Goal: Task Accomplishment & Management: Complete application form

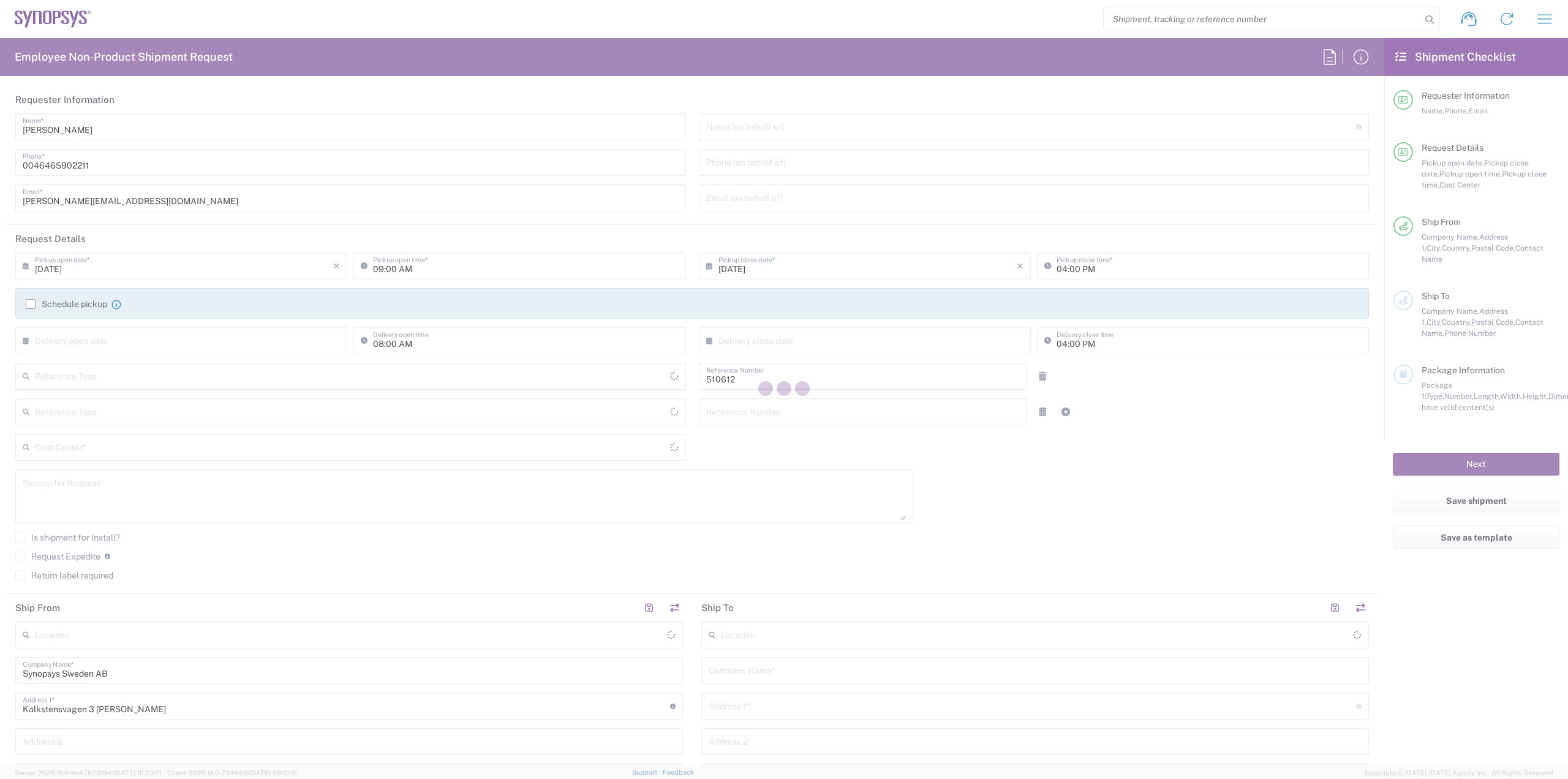
type input "Department"
type input "Delivered at Place"
type input "SE80, SDG, HAPS, HW 510612"
type input "[GEOGRAPHIC_DATA]"
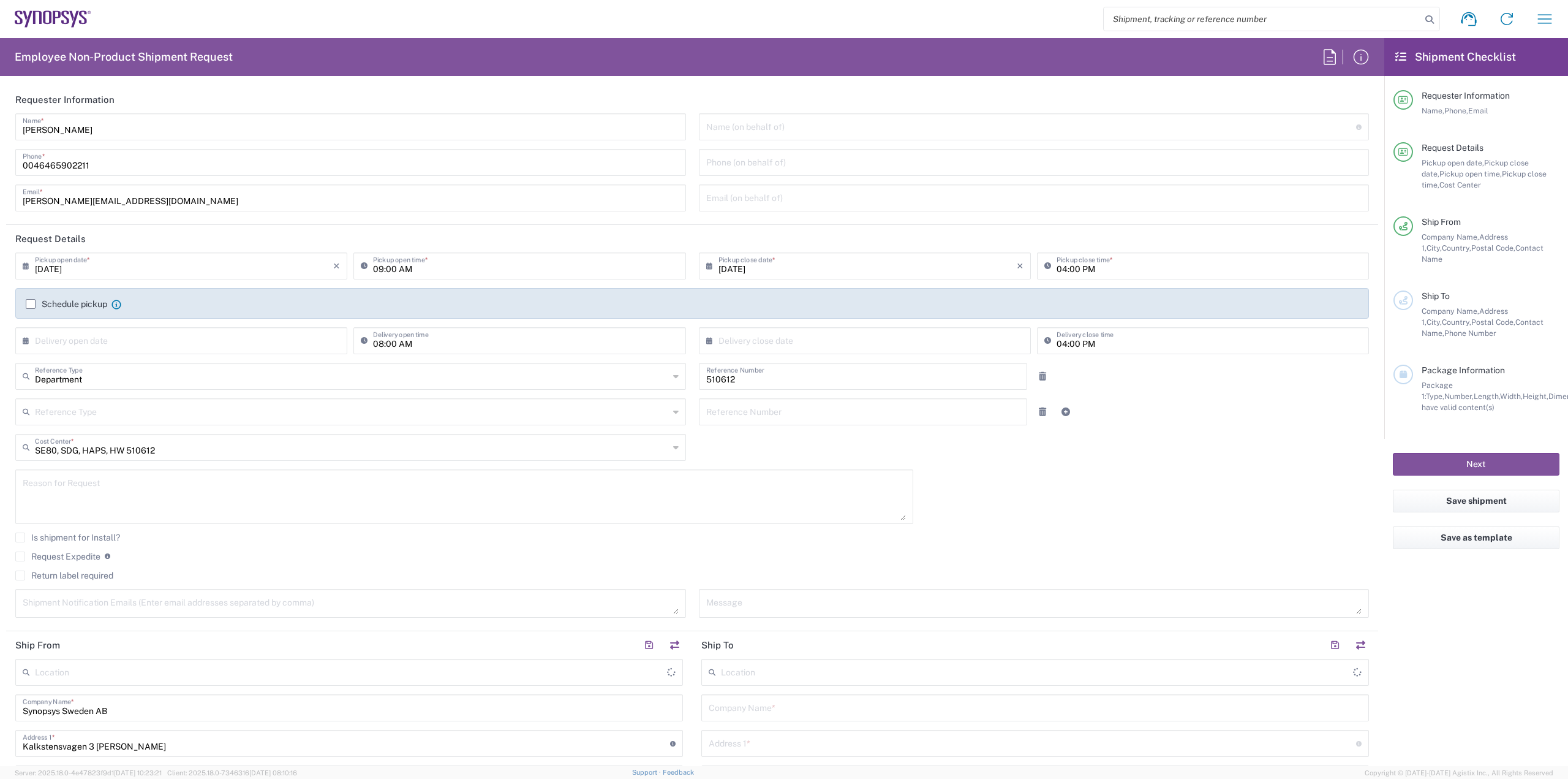
type input "[GEOGRAPHIC_DATA]"
type input "[PERSON_NAME] SE80"
click at [1554, 12] on icon "button" at bounding box center [1545, 19] width 19 height 19
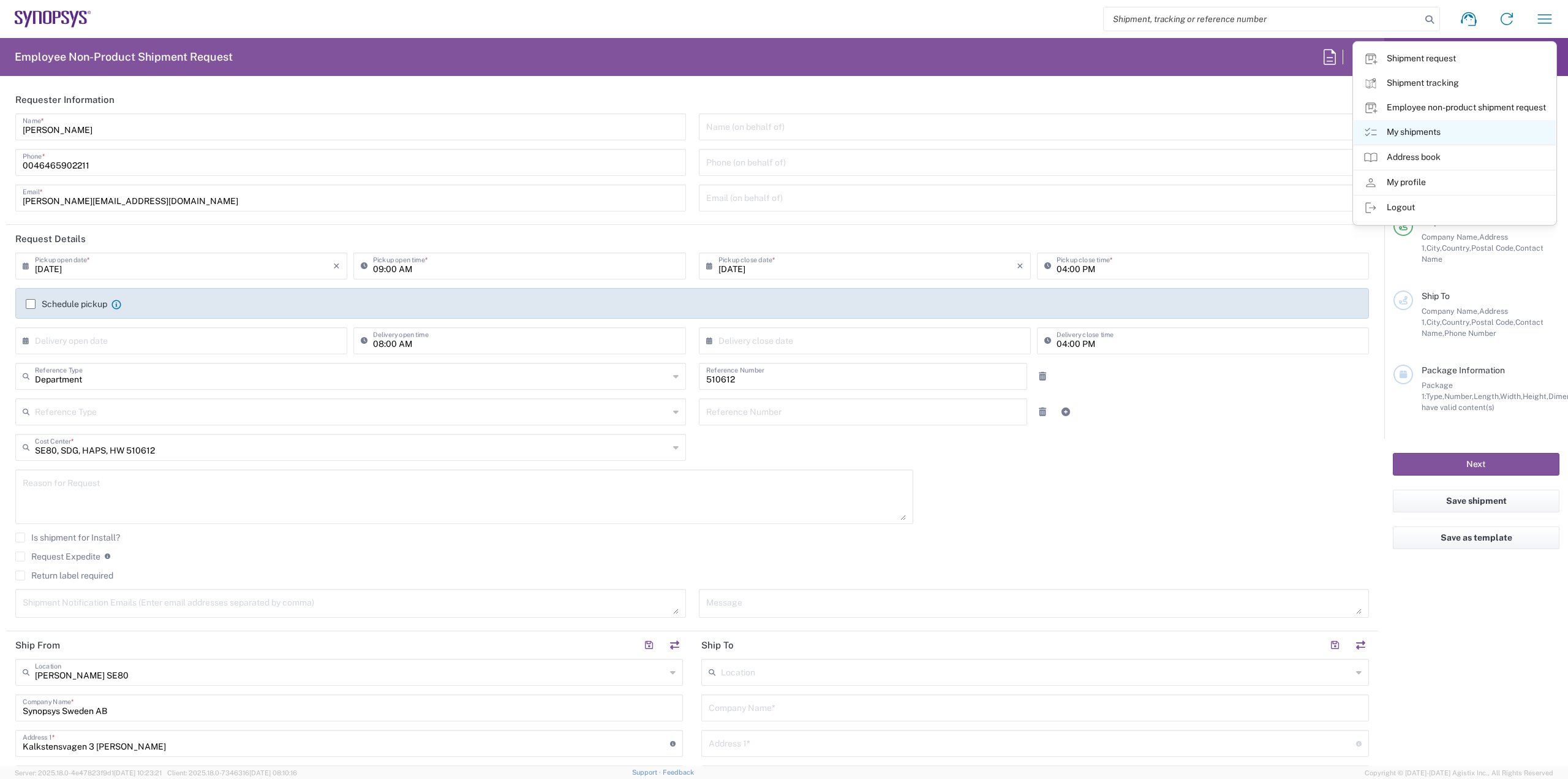
click at [1469, 130] on link "My shipments" at bounding box center [1455, 133] width 203 height 24
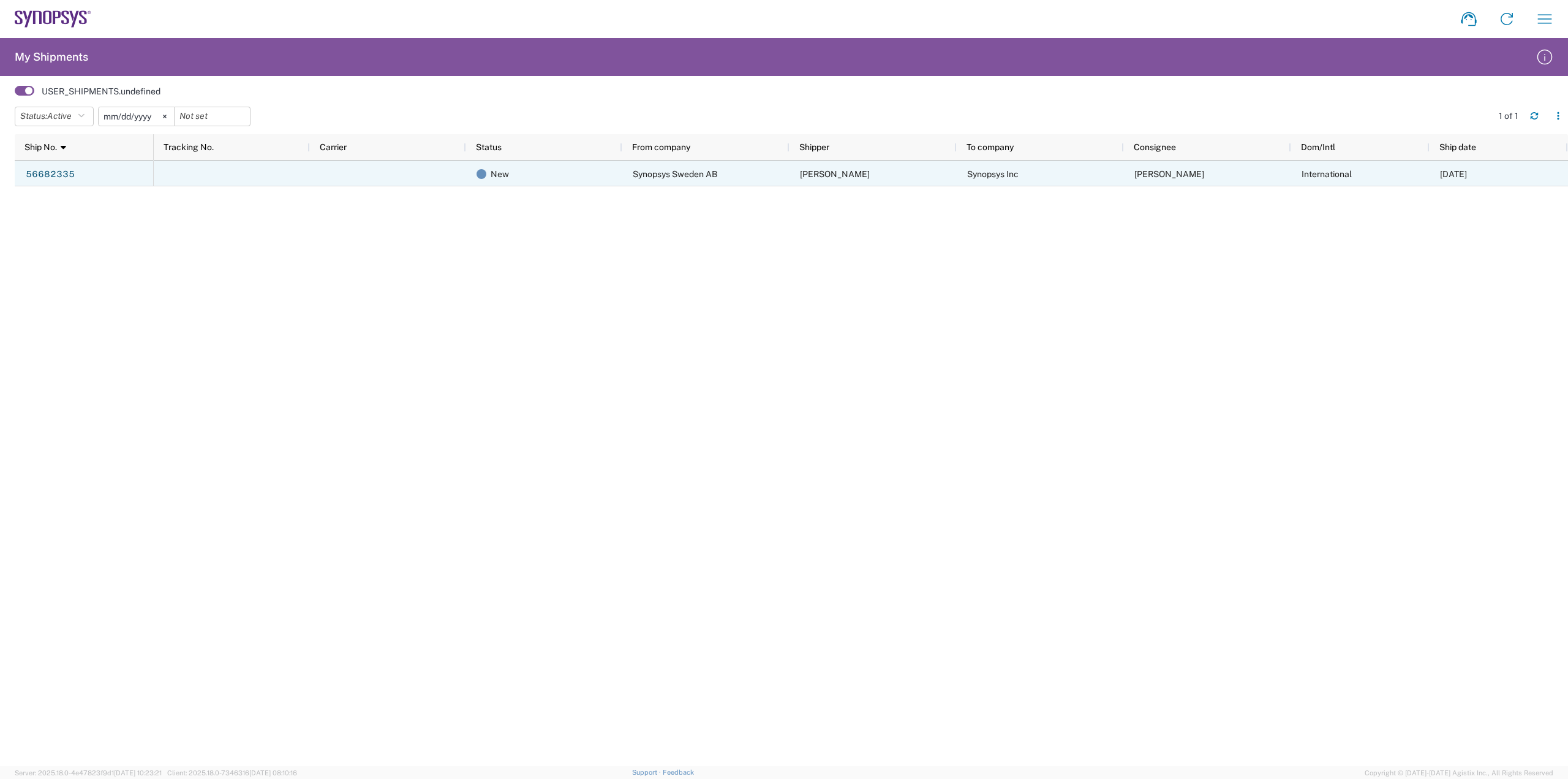
click at [665, 178] on span "Synopsys Sweden AB" at bounding box center [675, 174] width 85 height 10
click at [684, 171] on span "Synopsys Sweden AB" at bounding box center [675, 174] width 85 height 10
click at [58, 173] on link "56682335" at bounding box center [51, 175] width 51 height 19
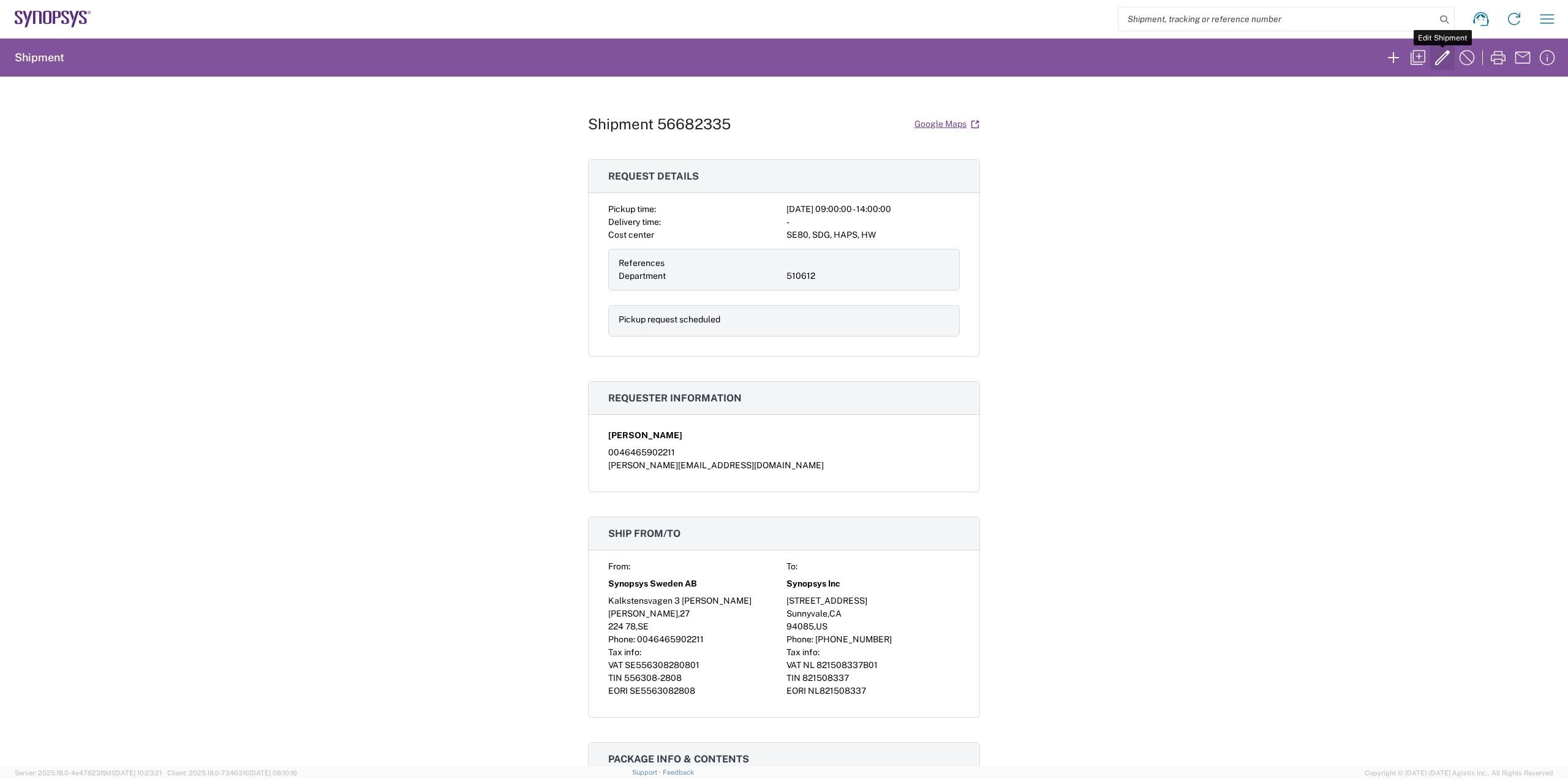
click at [1448, 62] on icon "button" at bounding box center [1442, 58] width 19 height 19
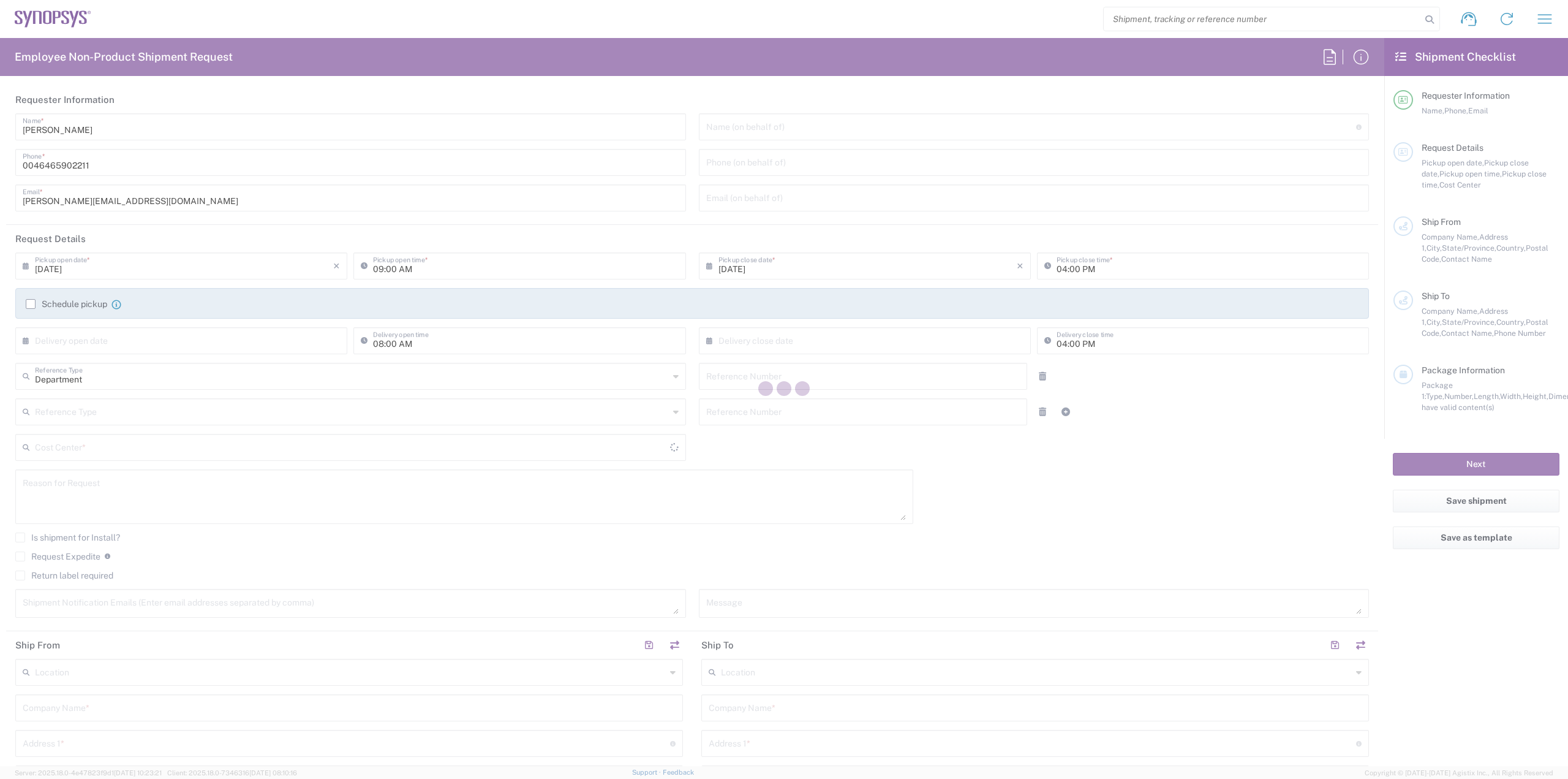
type input "02:00 PM"
type input "510612"
type textarea "[PERSON_NAME][EMAIL_ADDRESS][DOMAIN_NAME]"
type input "Synopsys Sweden AB"
type input "Kalkstensvagen 3 [PERSON_NAME]"
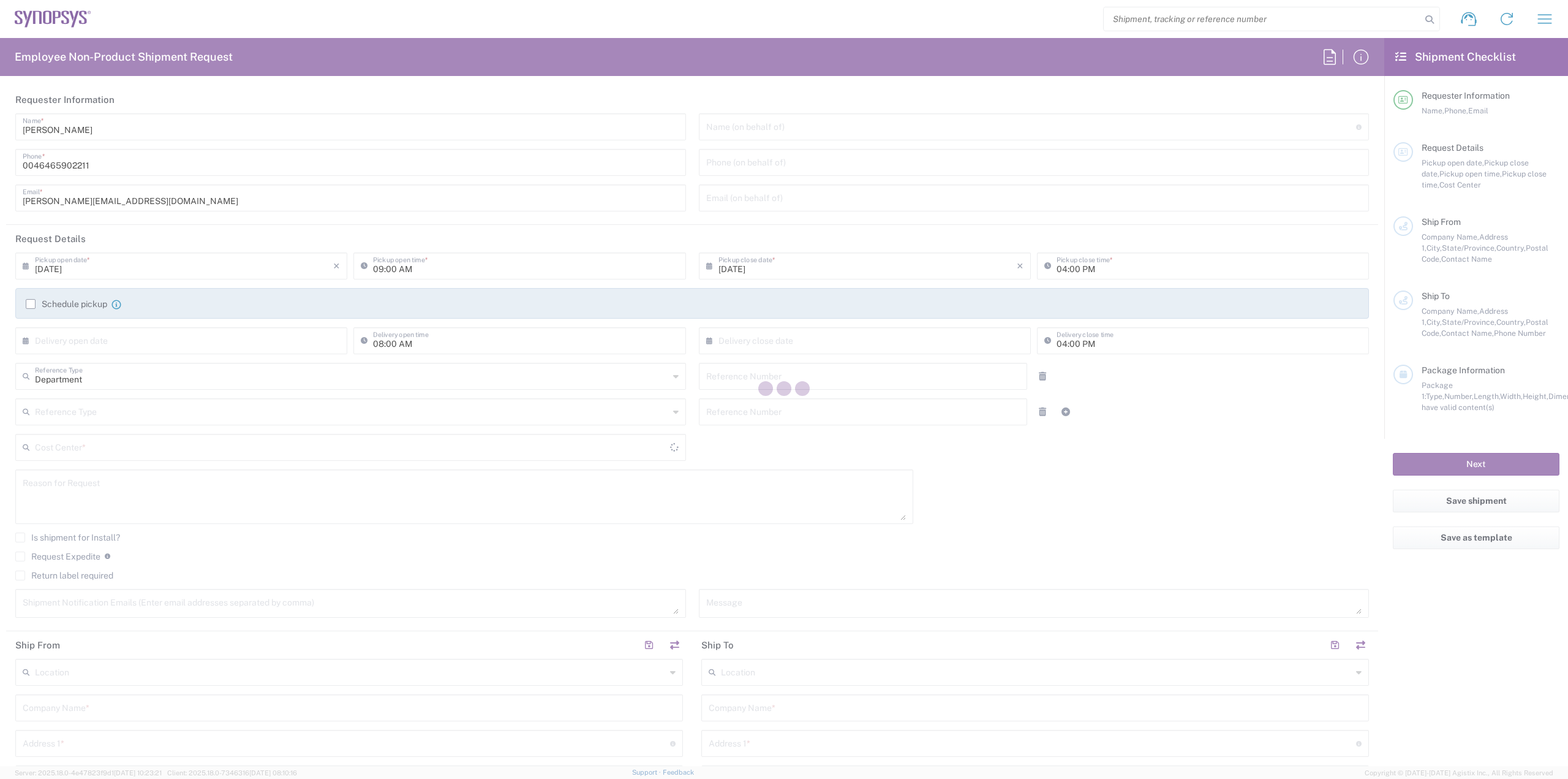
type input "[PERSON_NAME]"
type input "[GEOGRAPHIC_DATA]"
type input "224 78"
type input "[PERSON_NAME]"
type input "0046465902211"
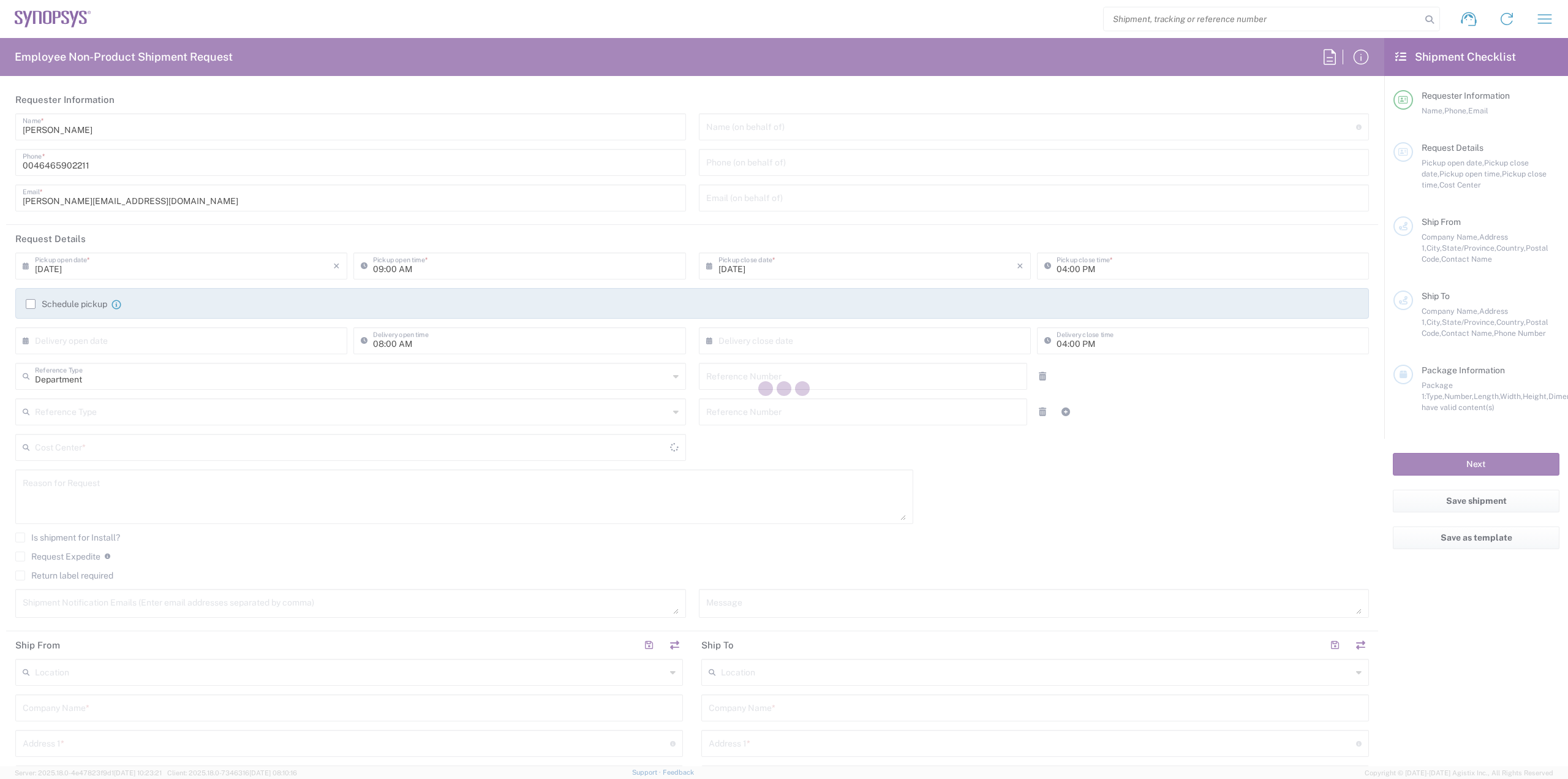
type input "[PERSON_NAME][EMAIL_ADDRESS][DOMAIN_NAME]"
type input "Synopsys Inc"
type input "[STREET_ADDRESS]"
type input "Sunnyvale"
type input "[US_STATE]"
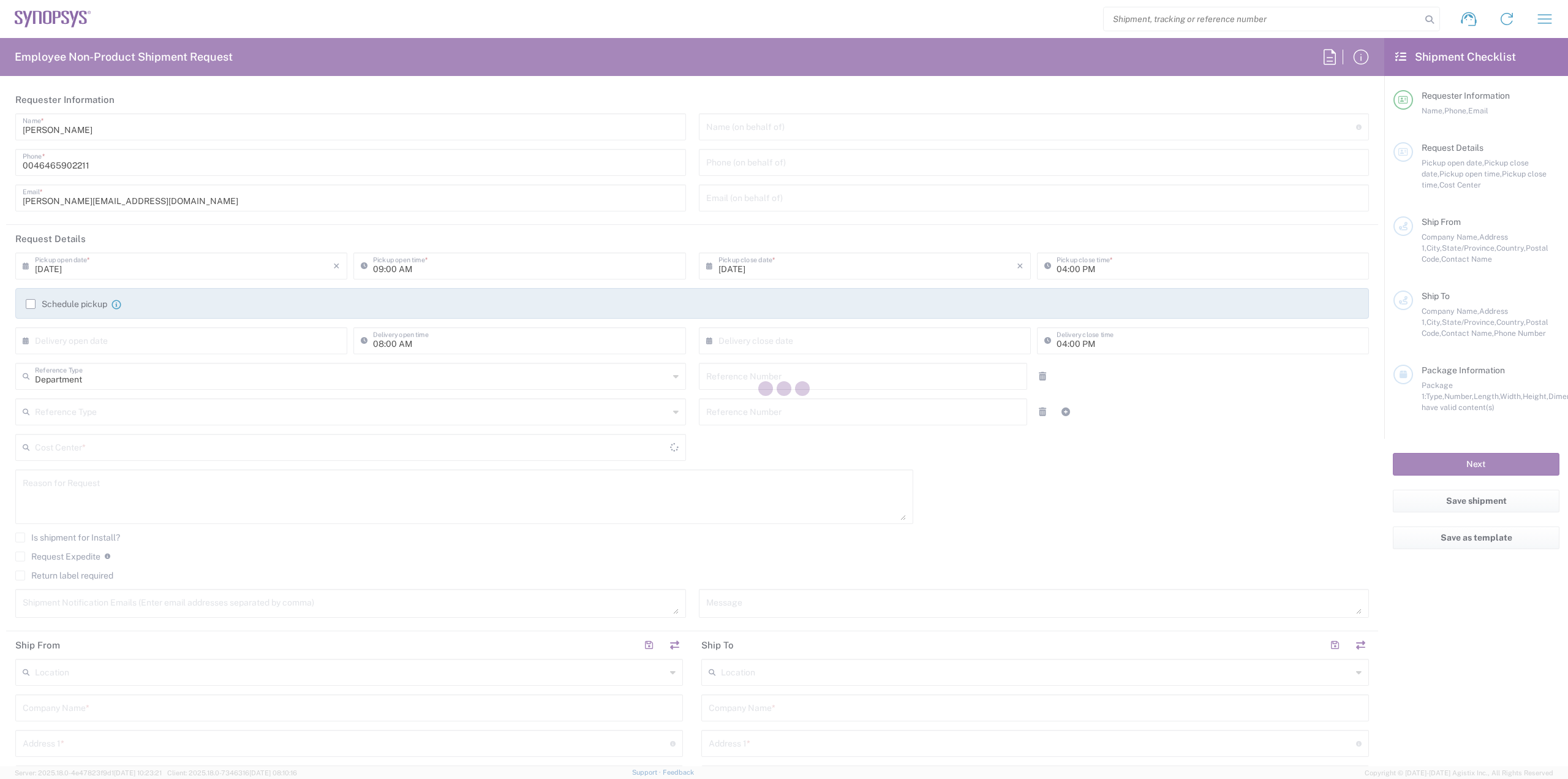
type input "94085"
type input "[PERSON_NAME]"
type input "[PHONE_NUMBER]"
type input "[EMAIL_ADDRESS][DOMAIN_NAME]"
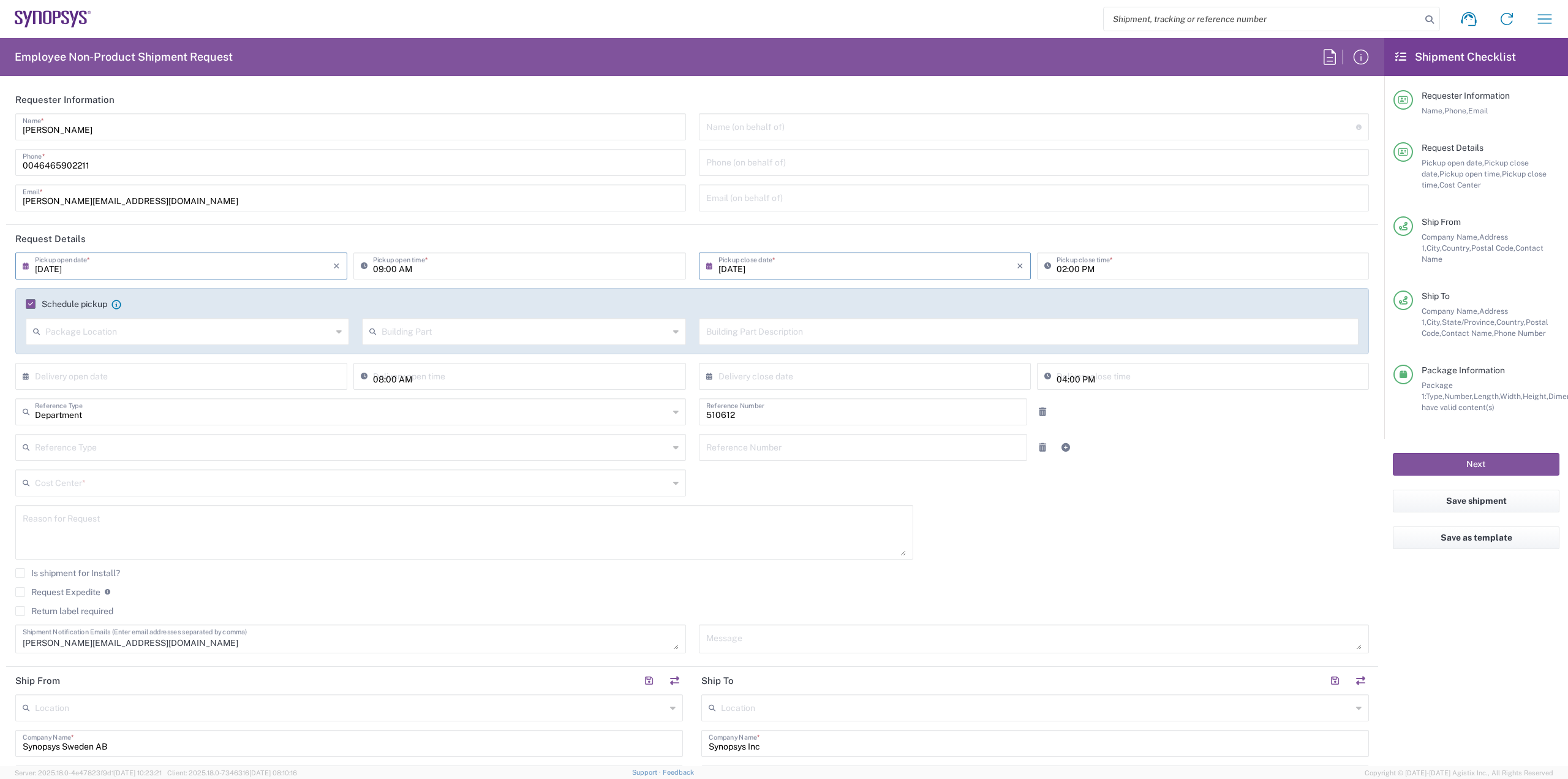
type input "[GEOGRAPHIC_DATA]"
type input "Your Packaging"
type input "SE80, SDG, HAPS, HW 510612"
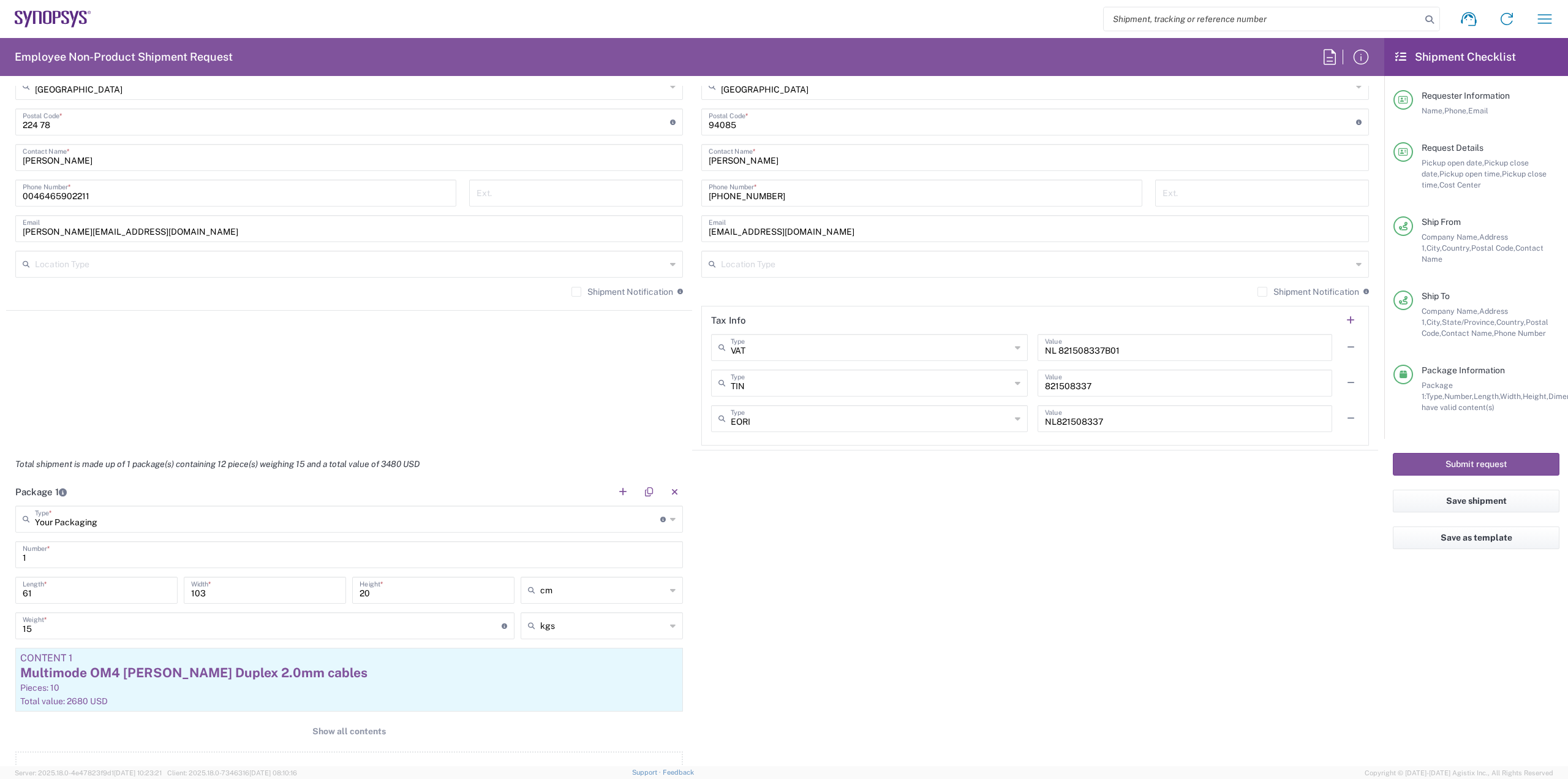
scroll to position [1042, 0]
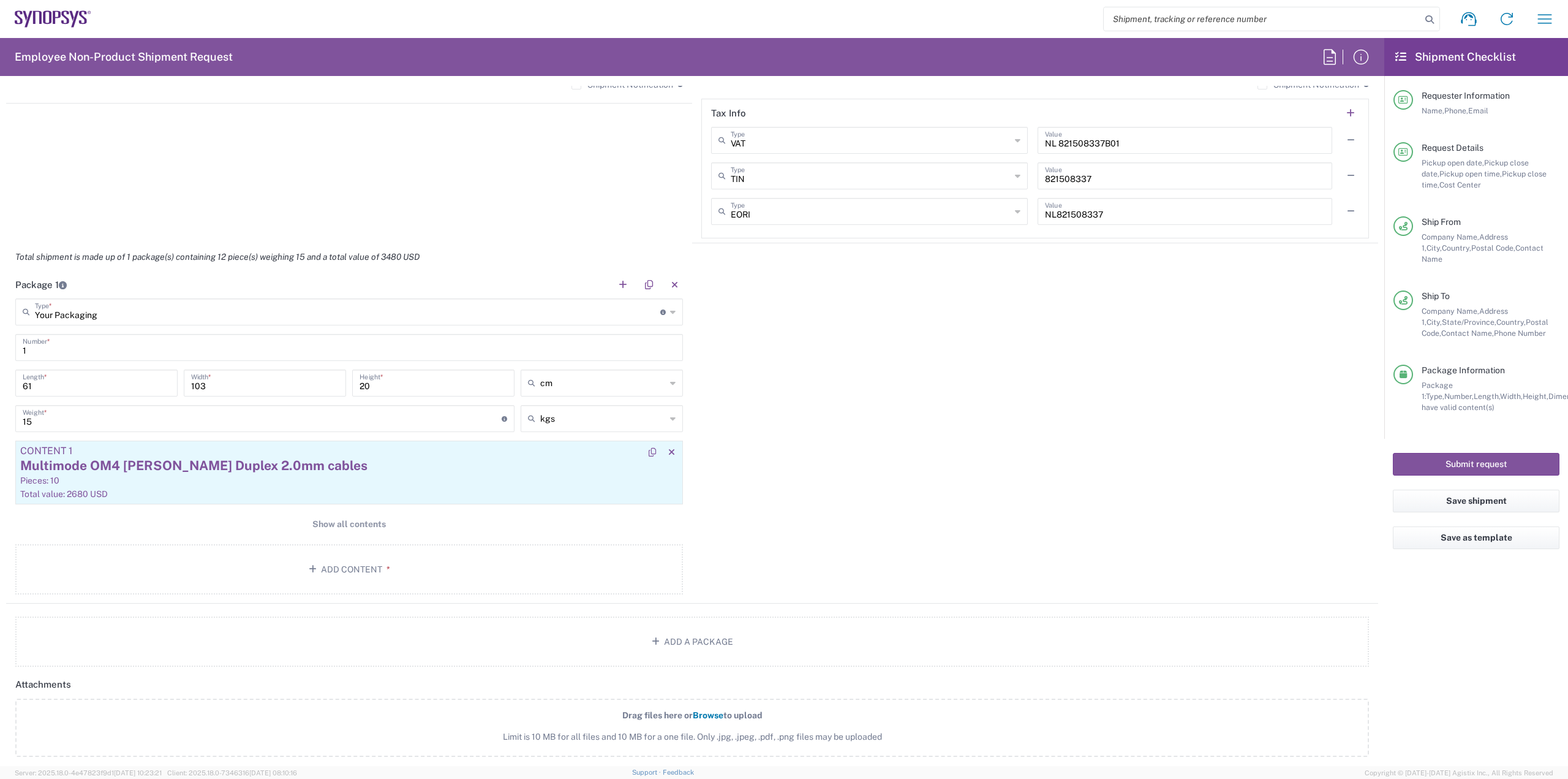
click at [582, 477] on div "Pieces: 10" at bounding box center [349, 480] width 658 height 11
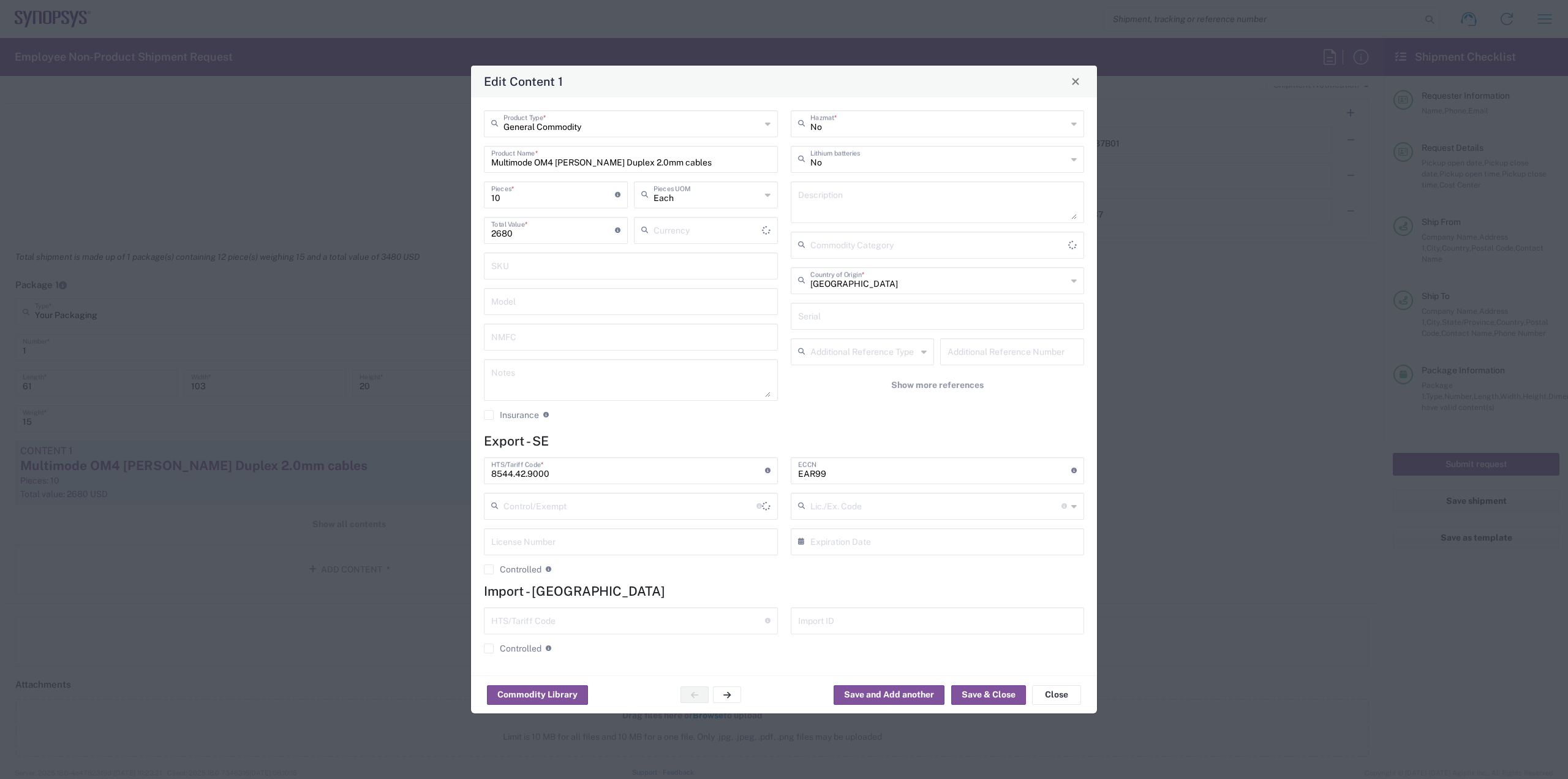
type input "US Dollar"
click at [936, 283] on input "text" at bounding box center [939, 279] width 258 height 22
click at [857, 348] on span "[GEOGRAPHIC_DATA]" at bounding box center [938, 348] width 292 height 19
type input "[GEOGRAPHIC_DATA]"
click at [989, 693] on button "Save & Close" at bounding box center [989, 695] width 75 height 19
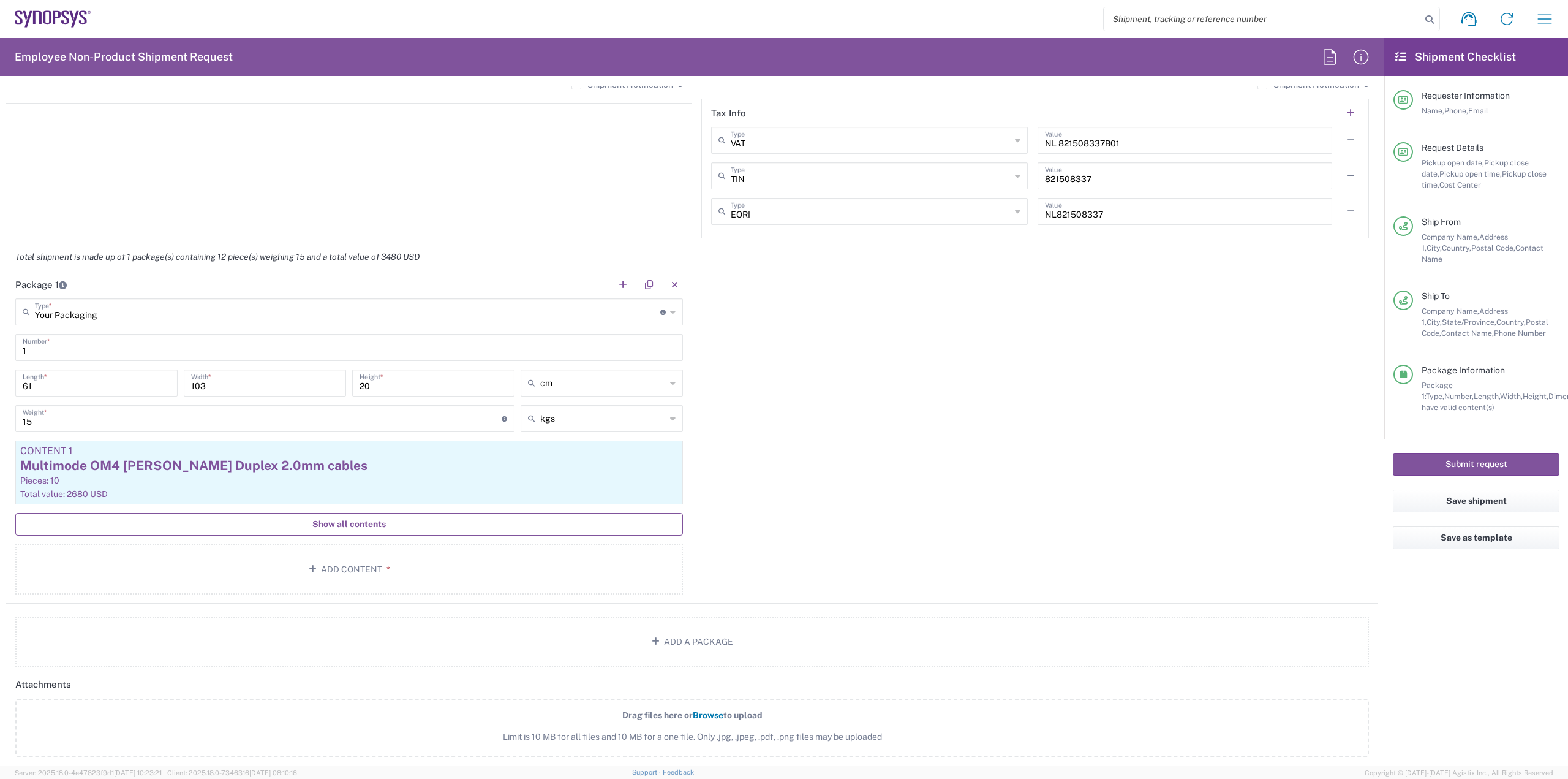
click at [327, 528] on span "Show all contents" at bounding box center [349, 524] width 73 height 11
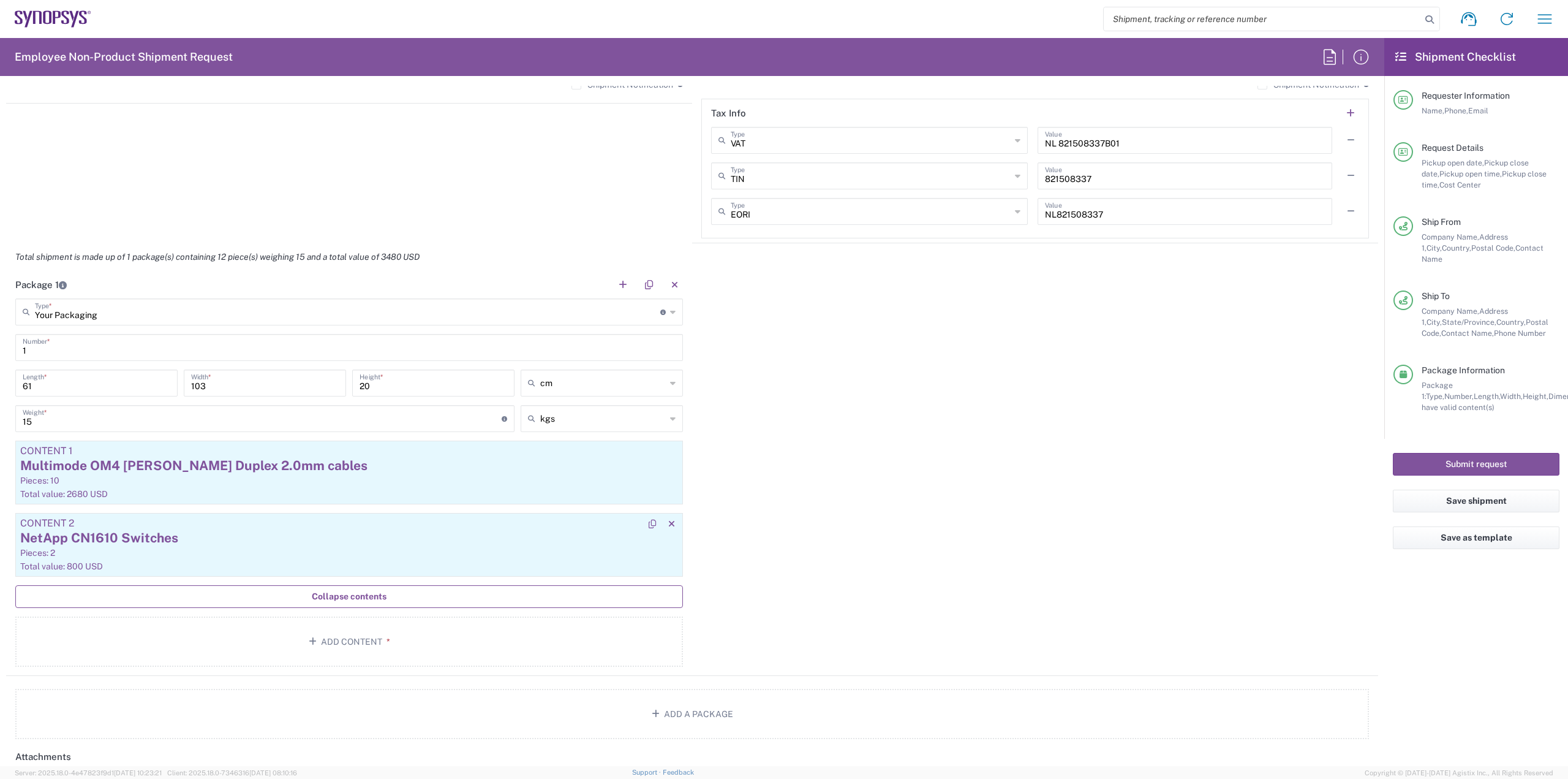
click at [334, 541] on div "NetApp CN1610 Switches" at bounding box center [349, 538] width 658 height 18
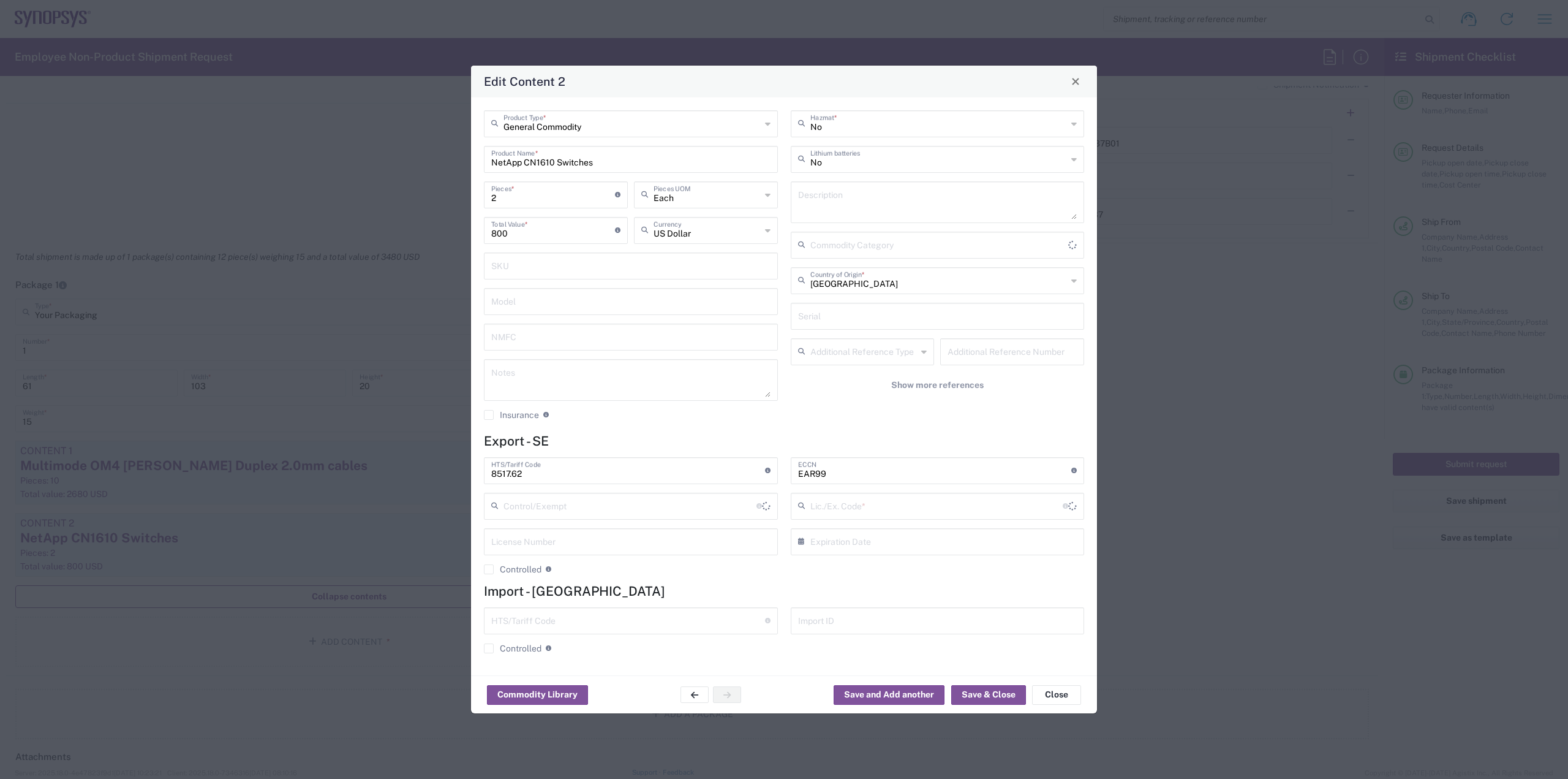
type input "BIS"
type input "NLR - No License Required"
click at [942, 281] on input "text" at bounding box center [939, 279] width 258 height 22
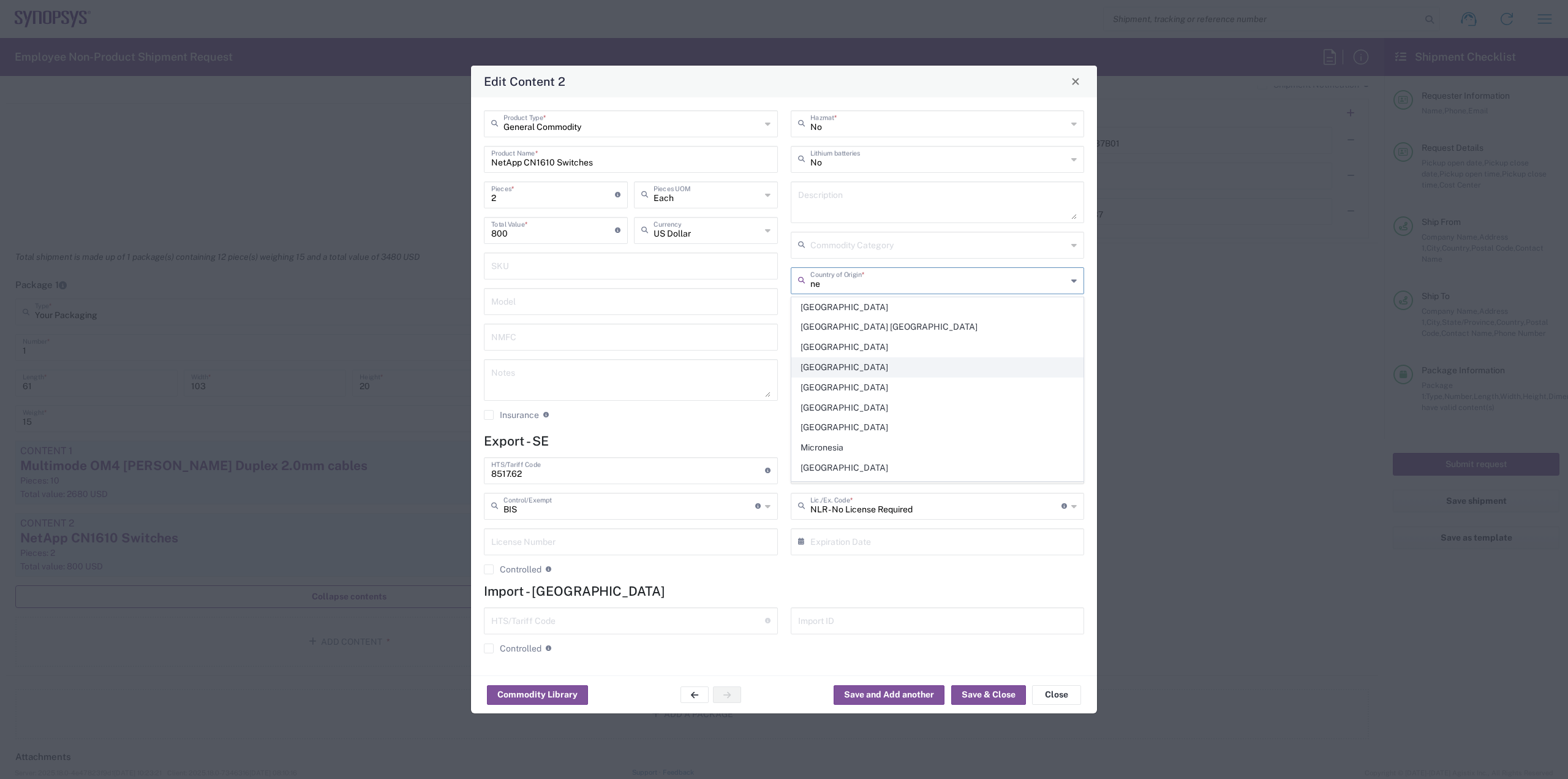
scroll to position [122, 0]
click at [886, 390] on span "[GEOGRAPHIC_DATA]" at bounding box center [938, 385] width 292 height 19
type input "[GEOGRAPHIC_DATA]"
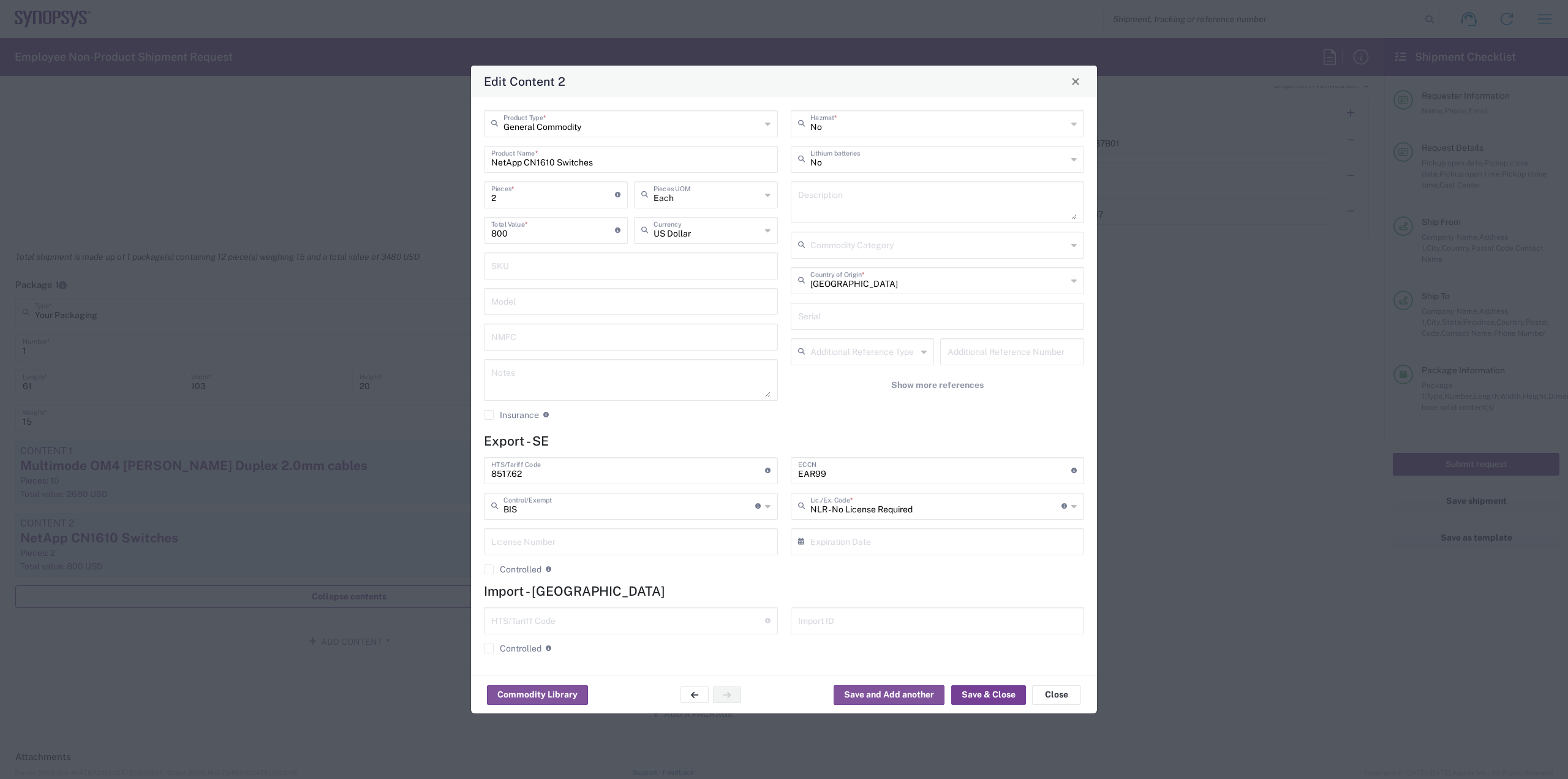
click at [993, 701] on button "Save & Close" at bounding box center [989, 695] width 75 height 19
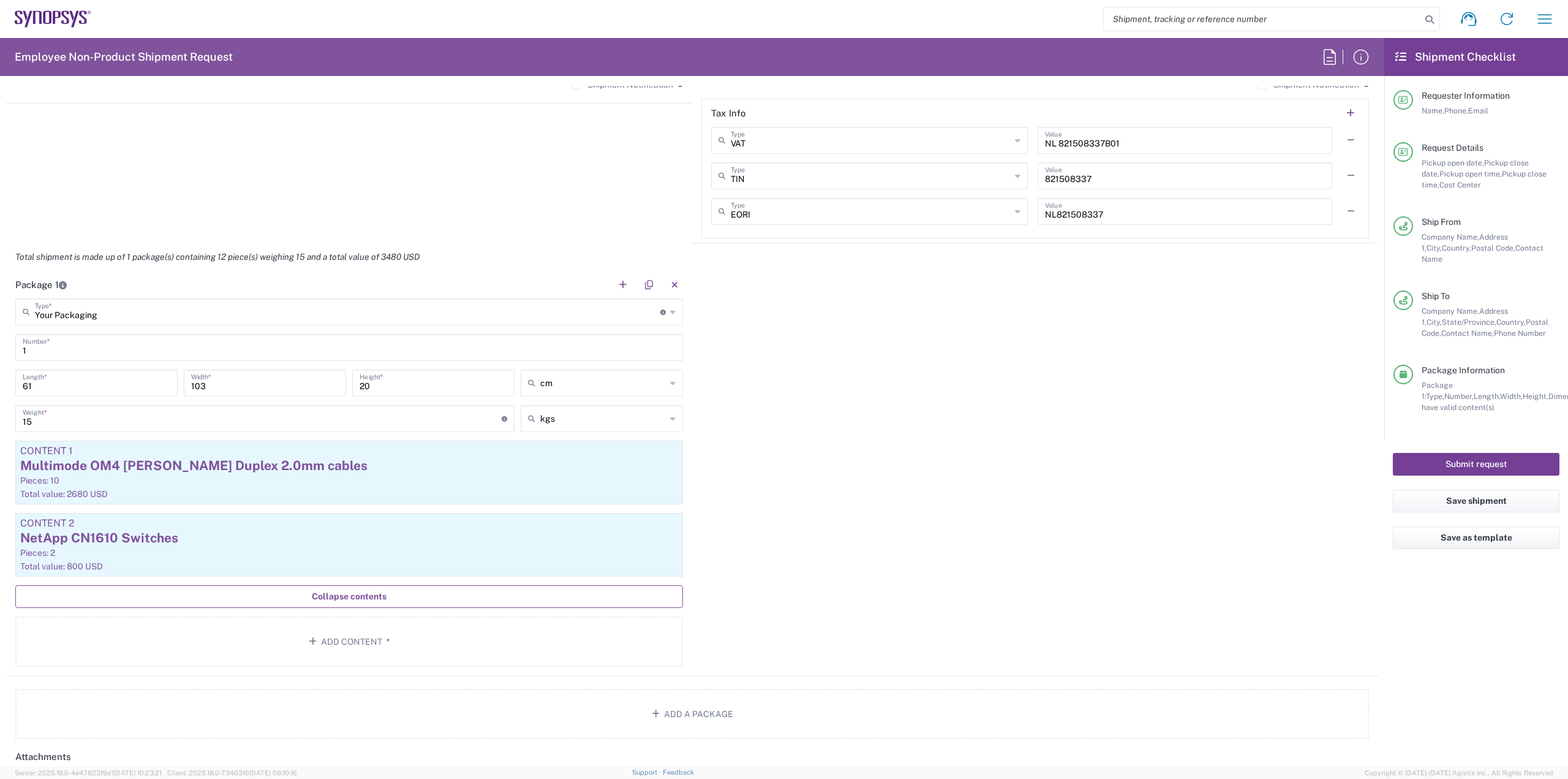
click at [1452, 461] on button "Submit request" at bounding box center [1476, 465] width 167 height 23
